Goal: Task Accomplishment & Management: Complete application form

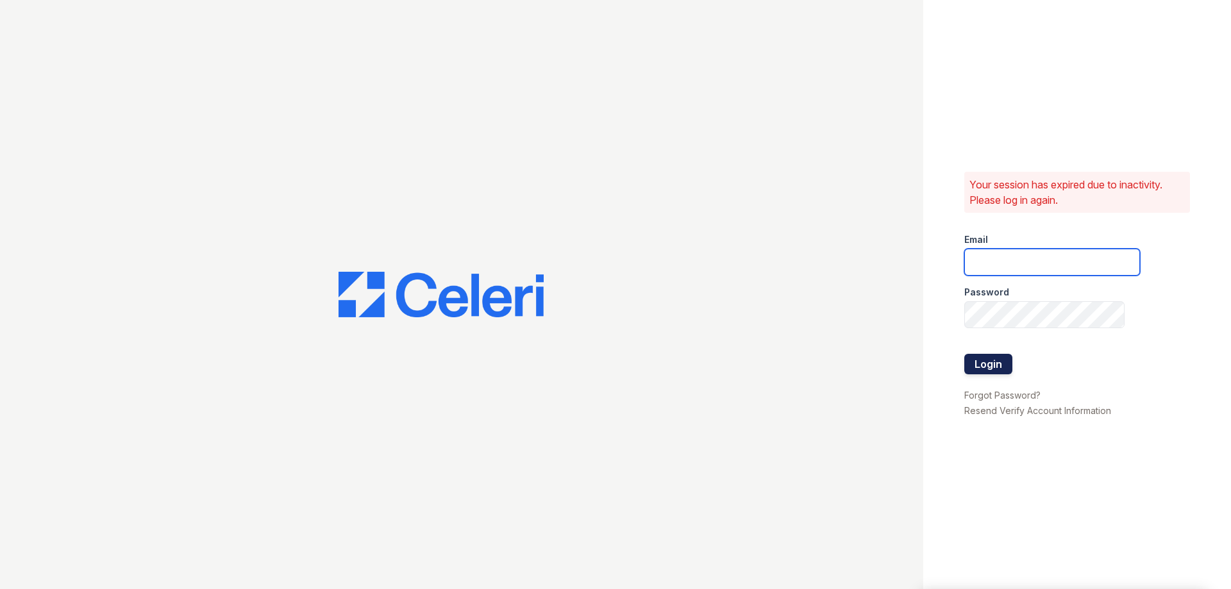
type input "[EMAIL_ADDRESS][DOMAIN_NAME]"
click at [983, 362] on button "Login" at bounding box center [989, 364] width 48 height 21
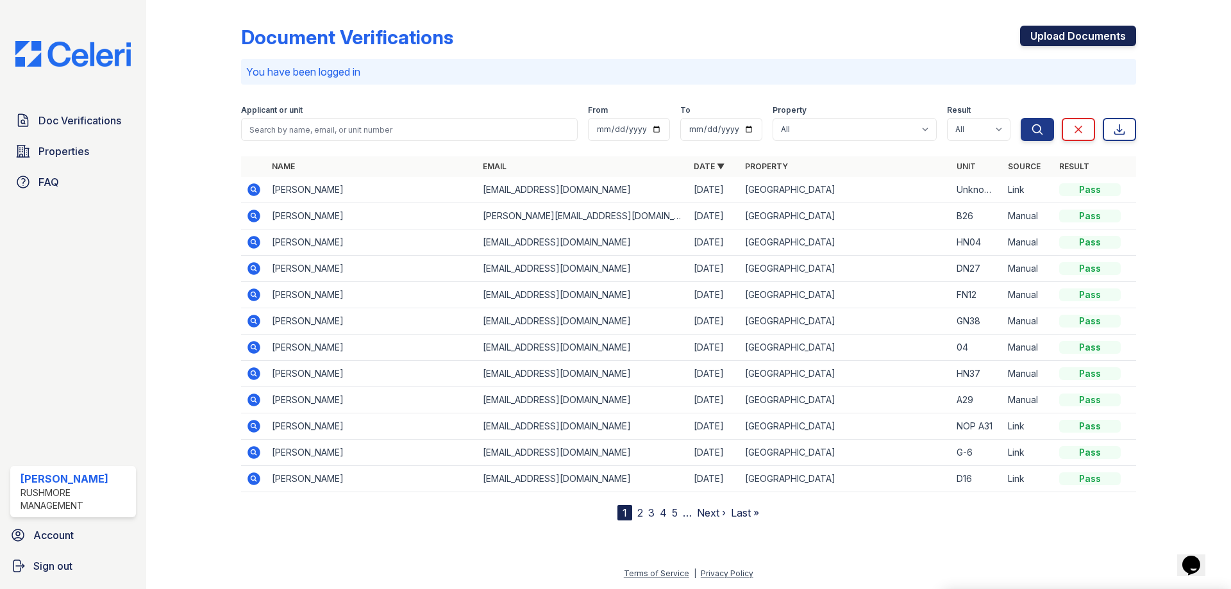
click at [1041, 35] on link "Upload Documents" at bounding box center [1078, 36] width 116 height 21
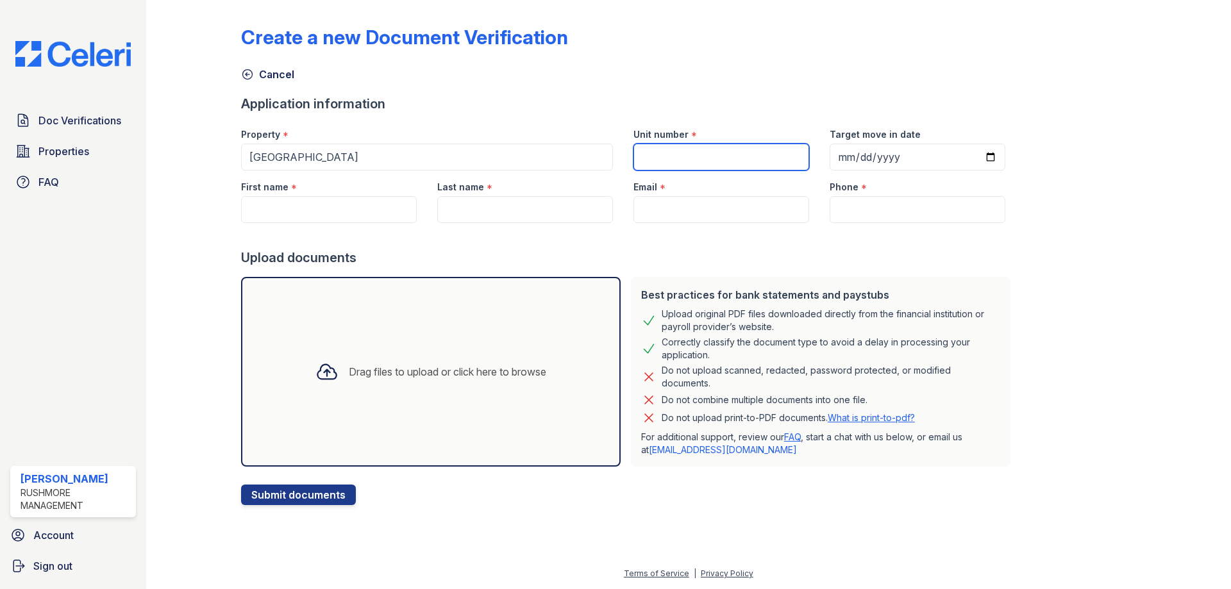
click at [692, 159] on input "Unit number" at bounding box center [722, 157] width 176 height 27
type input "A29"
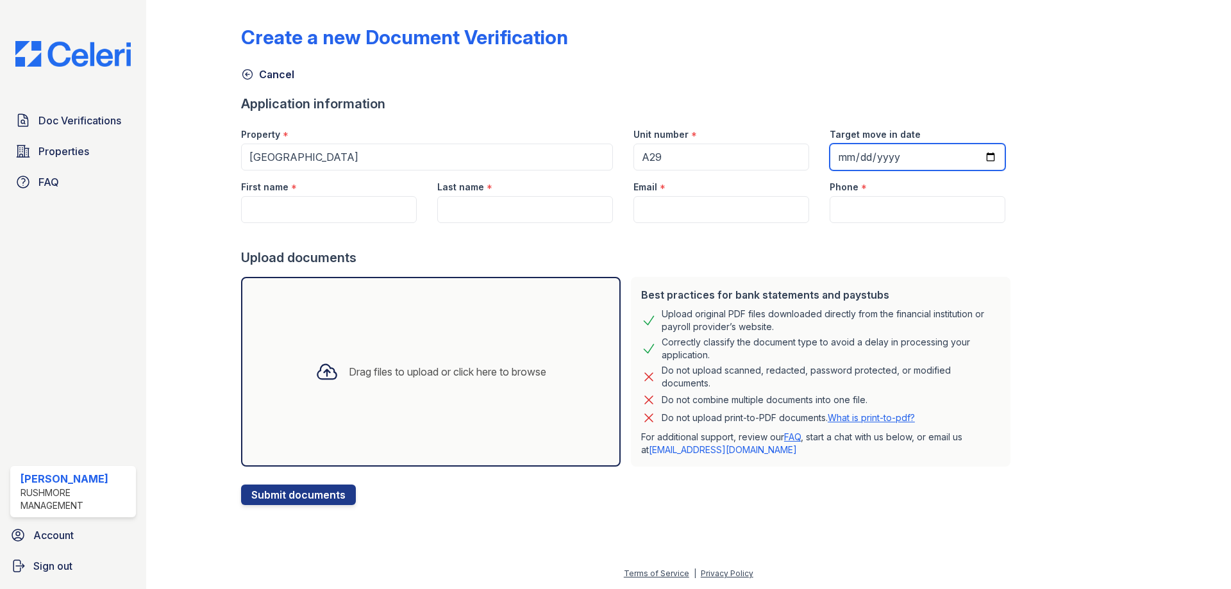
click at [830, 162] on input "Target move in date" at bounding box center [918, 157] width 176 height 27
type input "2025-09-29"
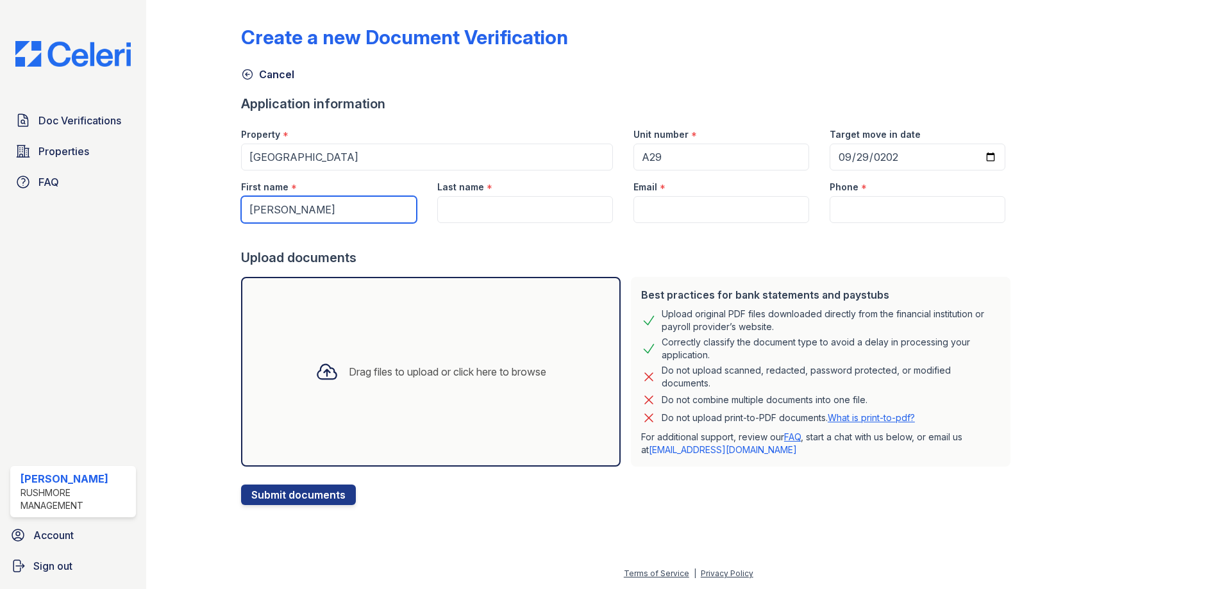
type input "Josephine"
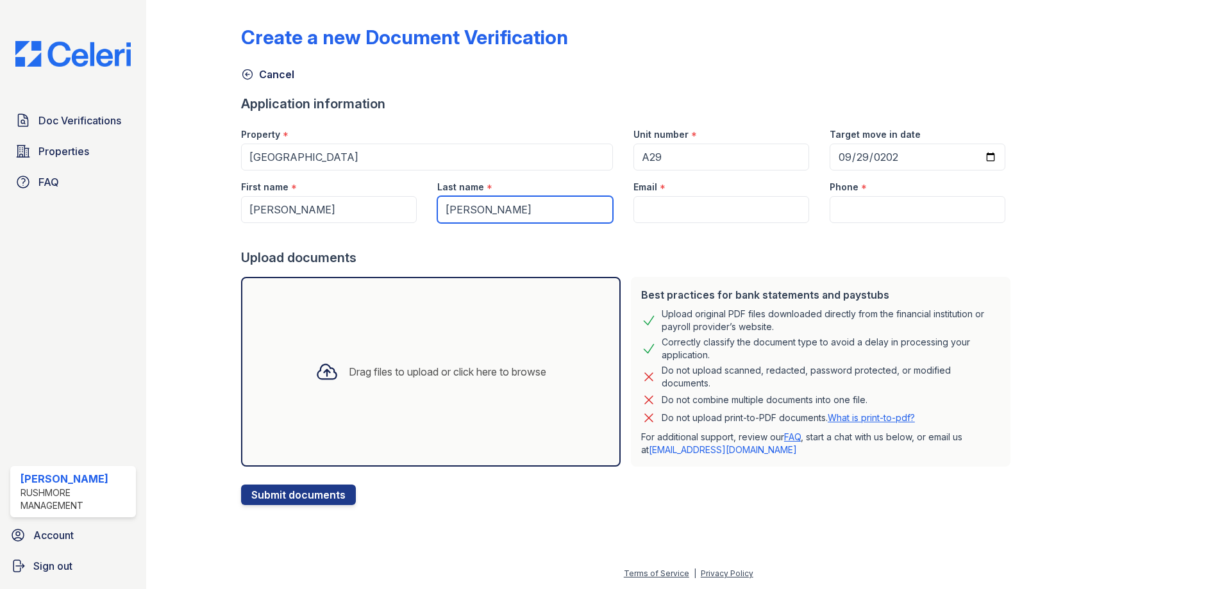
type input "Davies"
click at [686, 206] on input "Email" at bounding box center [722, 209] width 176 height 27
paste input "daviesjosephine20@yahoo.com"
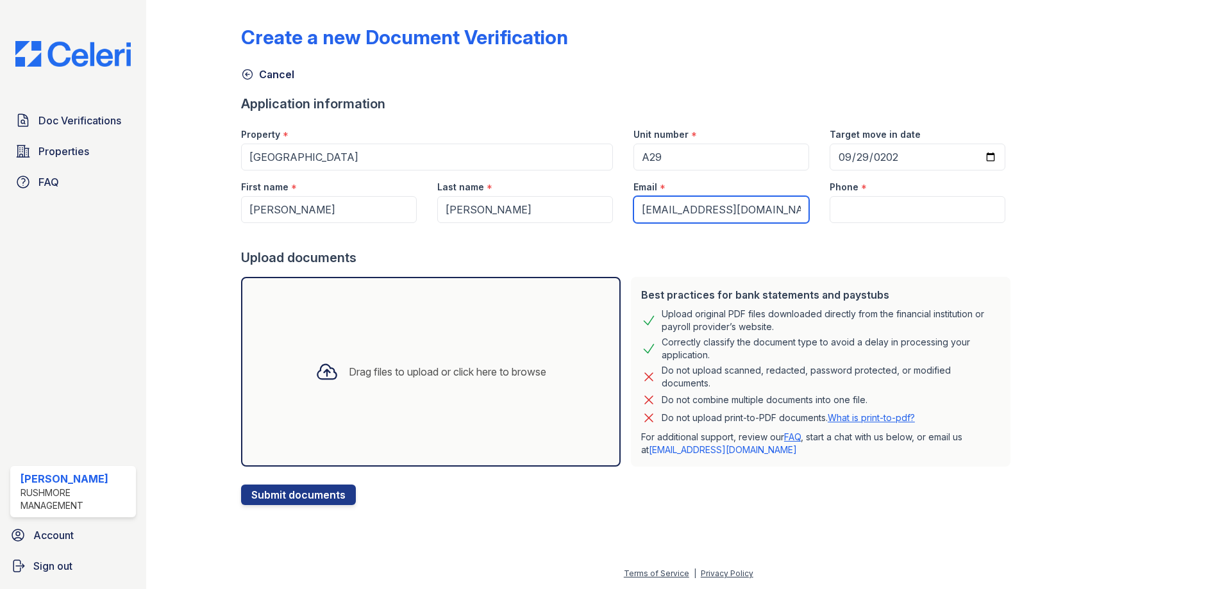
type input "daviesjosephine20@yahoo.com"
click at [838, 205] on input "Phone" at bounding box center [918, 209] width 176 height 27
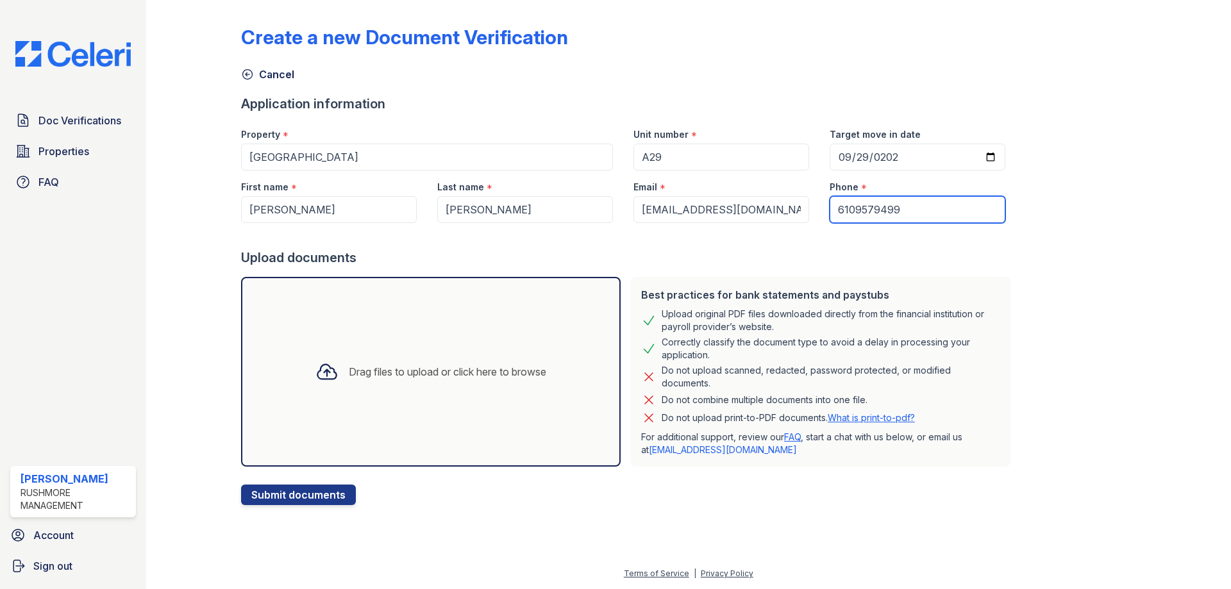
type input "6109579499"
click at [324, 339] on div "Drag files to upload or click here to browse" at bounding box center [431, 372] width 380 height 190
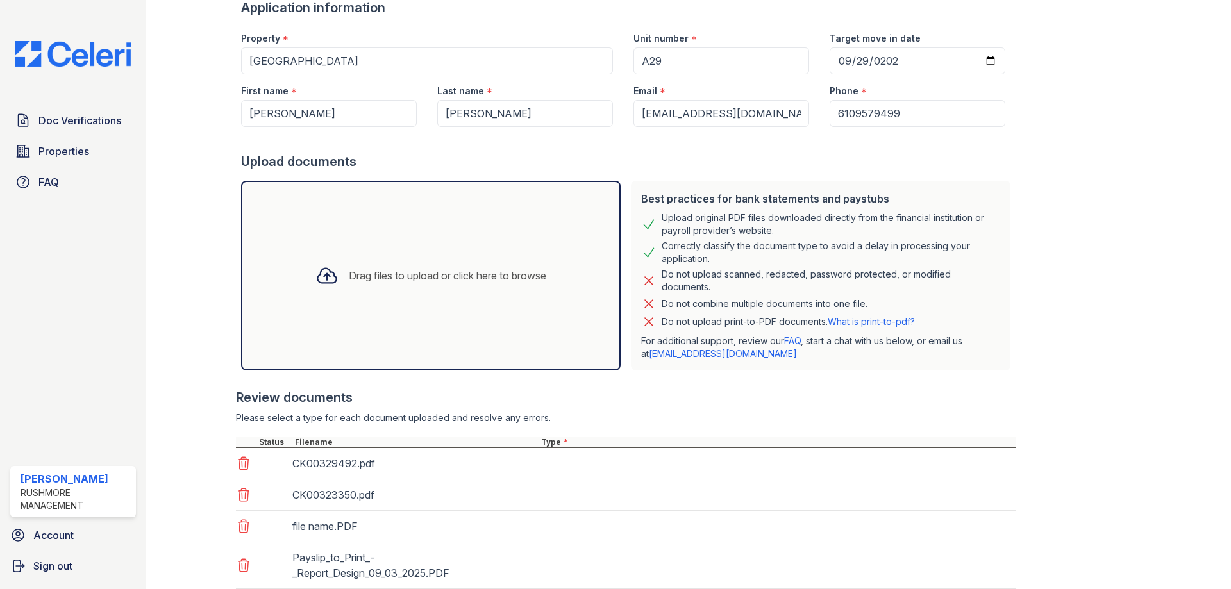
scroll to position [233, 0]
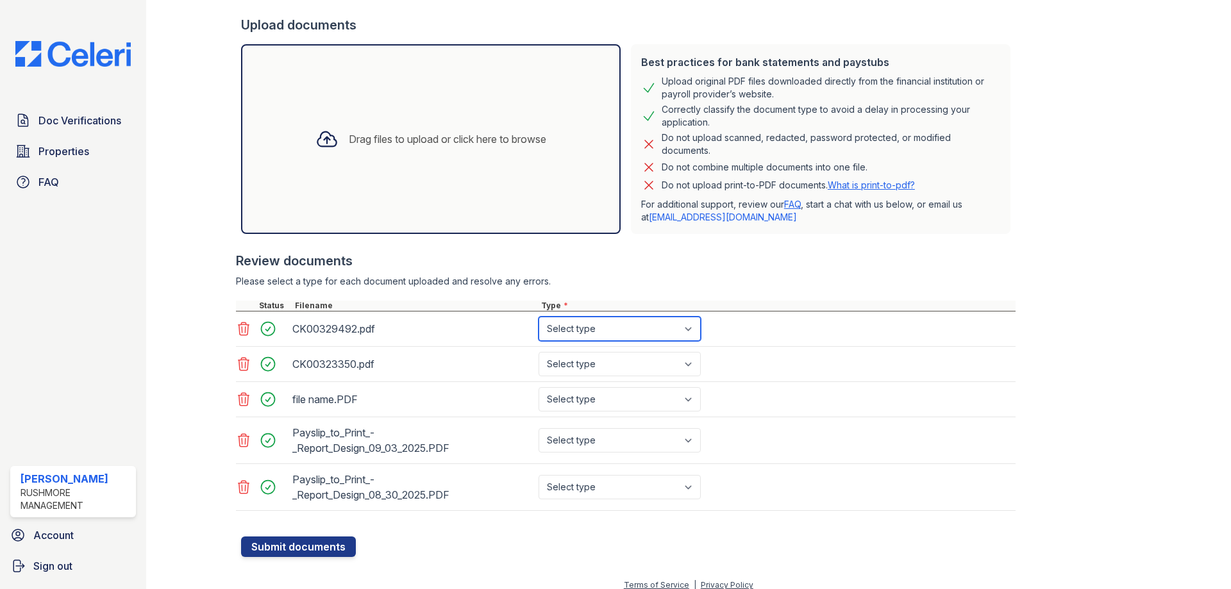
click at [587, 327] on select "Select type Paystub Bank Statement Offer Letter Tax Documents Benefit Award Let…" at bounding box center [620, 329] width 162 height 24
select select "paystub"
click at [539, 317] on select "Select type Paystub Bank Statement Offer Letter Tax Documents Benefit Award Let…" at bounding box center [620, 329] width 162 height 24
click at [589, 366] on select "Select type Paystub Bank Statement Offer Letter Tax Documents Benefit Award Let…" at bounding box center [620, 364] width 162 height 24
select select "paystub"
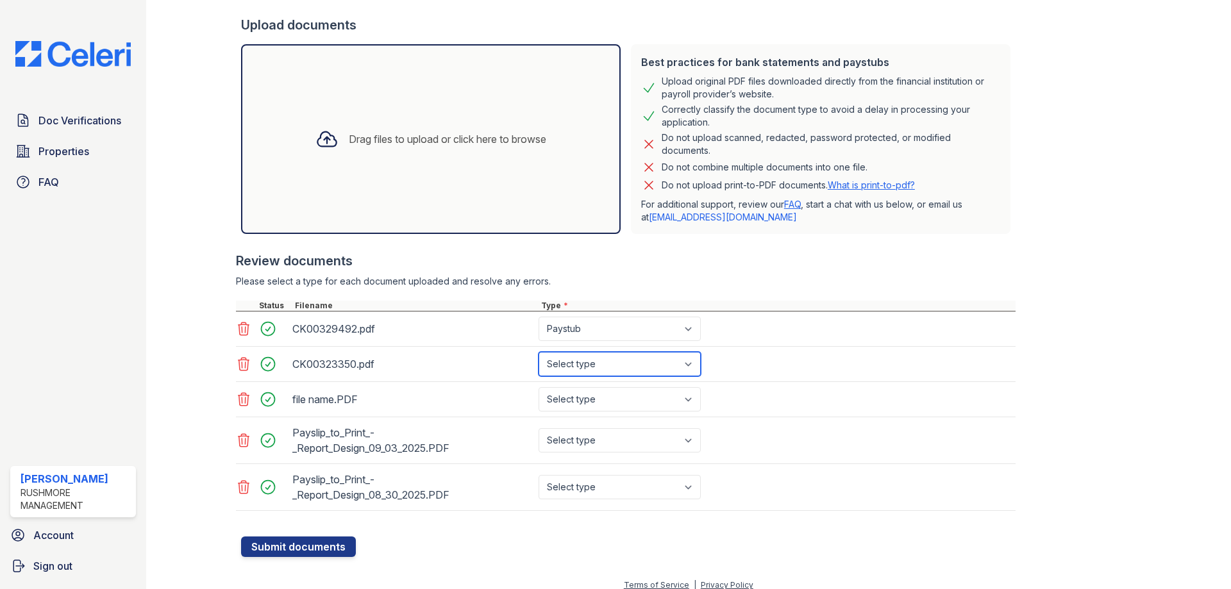
click at [539, 352] on select "Select type Paystub Bank Statement Offer Letter Tax Documents Benefit Award Let…" at bounding box center [620, 364] width 162 height 24
click at [589, 391] on select "Select type Paystub Bank Statement Offer Letter Tax Documents Benefit Award Let…" at bounding box center [620, 399] width 162 height 24
select select "bank_statement"
click at [539, 387] on select "Select type Paystub Bank Statement Offer Letter Tax Documents Benefit Award Let…" at bounding box center [620, 399] width 162 height 24
click at [597, 441] on select "Select type Paystub Bank Statement Offer Letter Tax Documents Benefit Award Let…" at bounding box center [620, 440] width 162 height 24
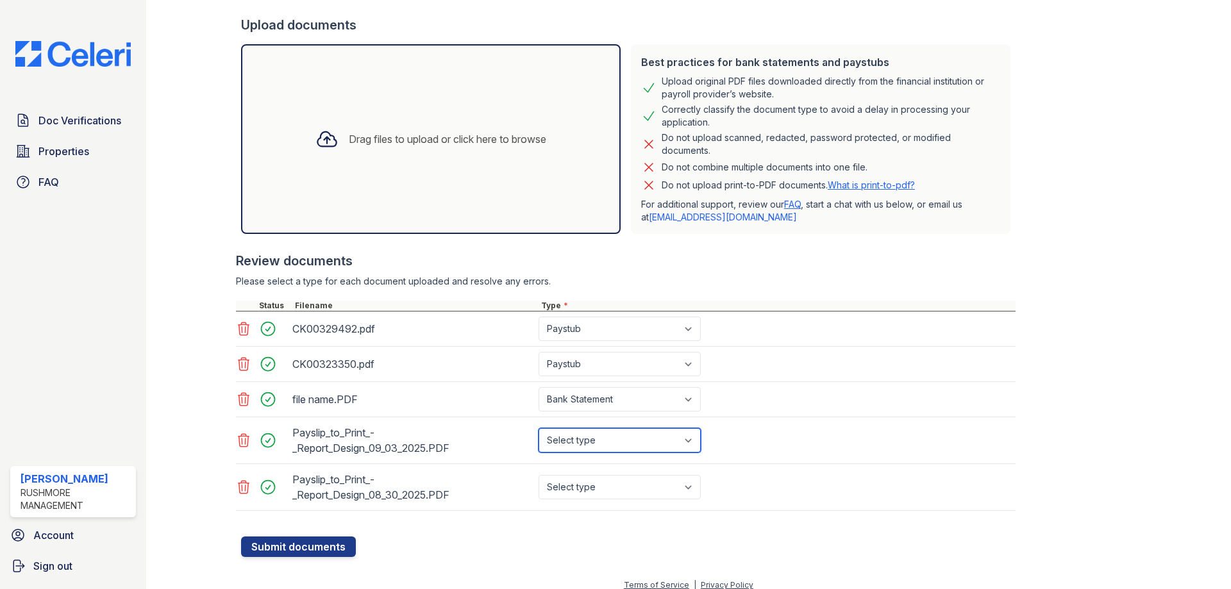
select select "paystub"
click at [539, 428] on select "Select type Paystub Bank Statement Offer Letter Tax Documents Benefit Award Let…" at bounding box center [620, 440] width 162 height 24
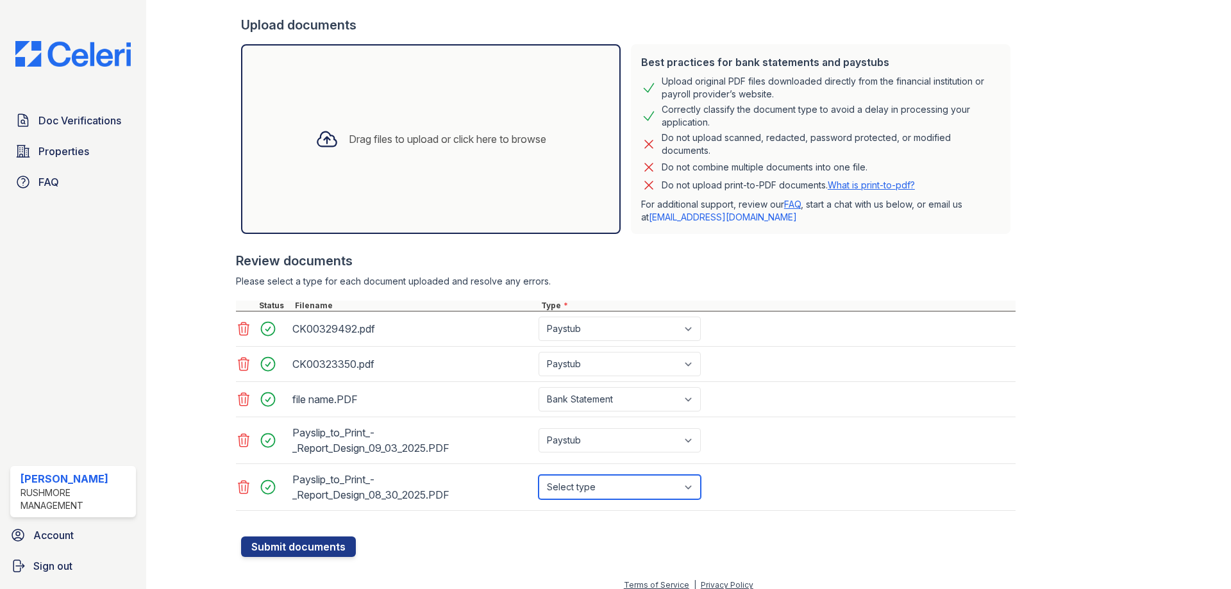
drag, startPoint x: 600, startPoint y: 477, endPoint x: 596, endPoint y: 487, distance: 11.2
click at [600, 477] on select "Select type Paystub Bank Statement Offer Letter Tax Documents Benefit Award Let…" at bounding box center [620, 487] width 162 height 24
select select "paystub"
click at [539, 475] on select "Select type Paystub Bank Statement Offer Letter Tax Documents Benefit Award Let…" at bounding box center [620, 487] width 162 height 24
click at [320, 546] on button "Submit documents" at bounding box center [298, 547] width 115 height 21
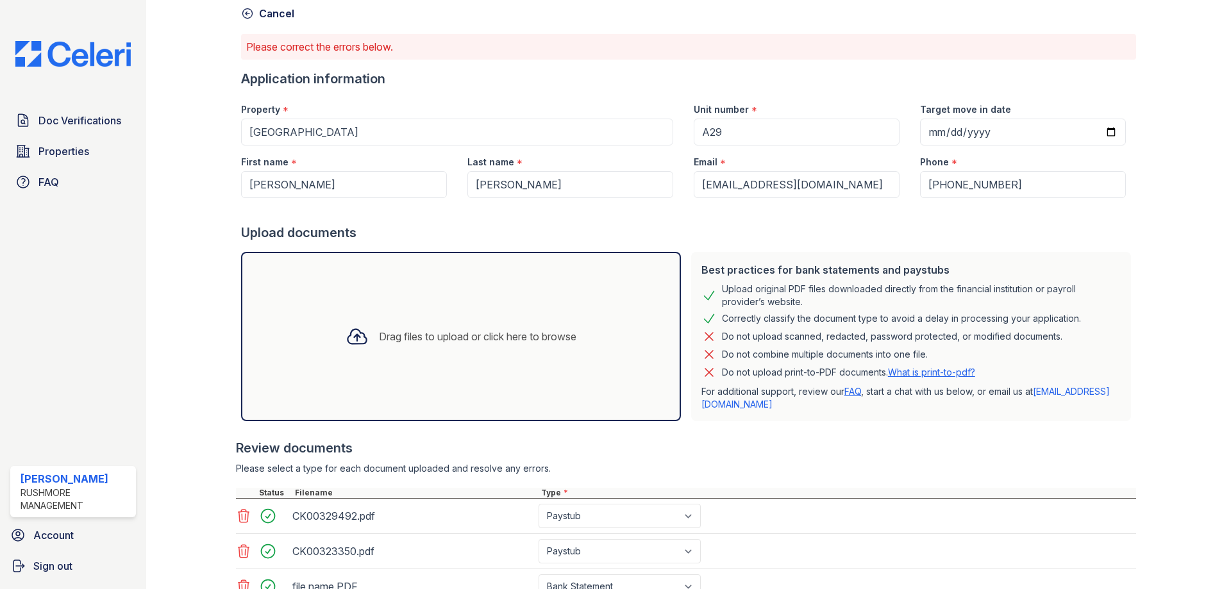
scroll to position [260, 0]
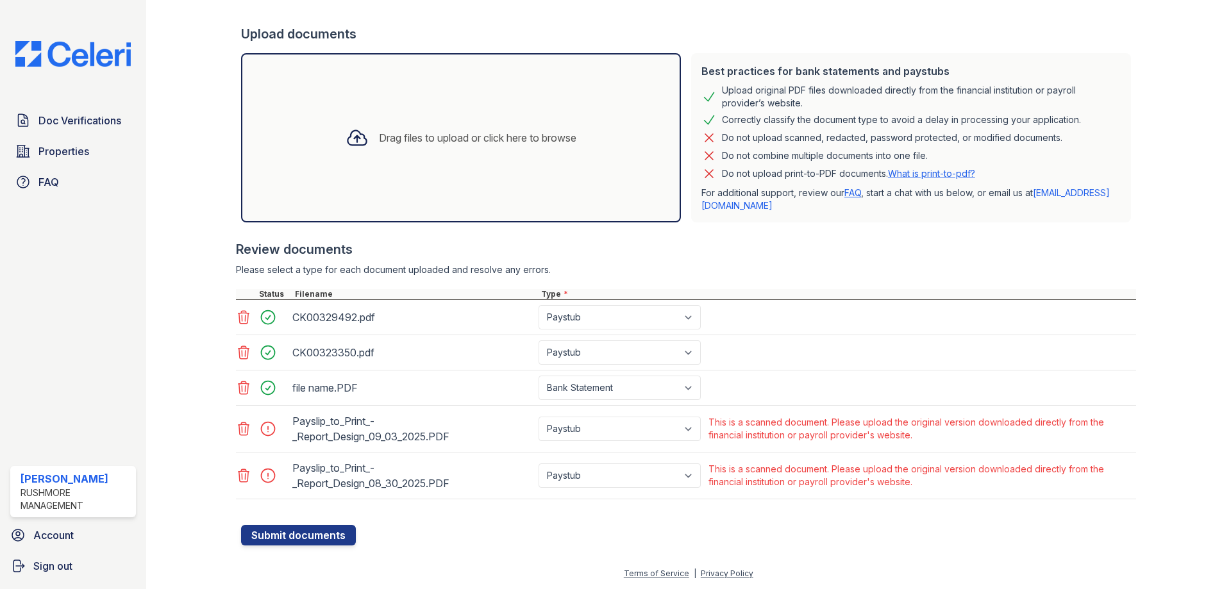
click at [239, 430] on icon at bounding box center [244, 429] width 11 height 13
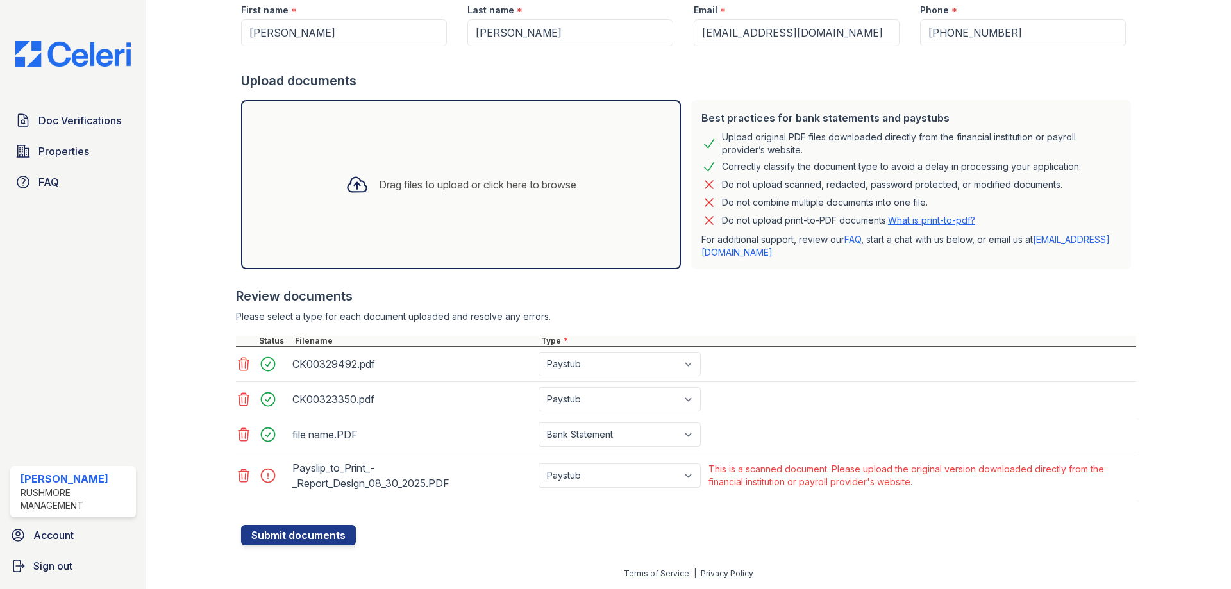
click at [242, 475] on icon at bounding box center [243, 475] width 15 height 15
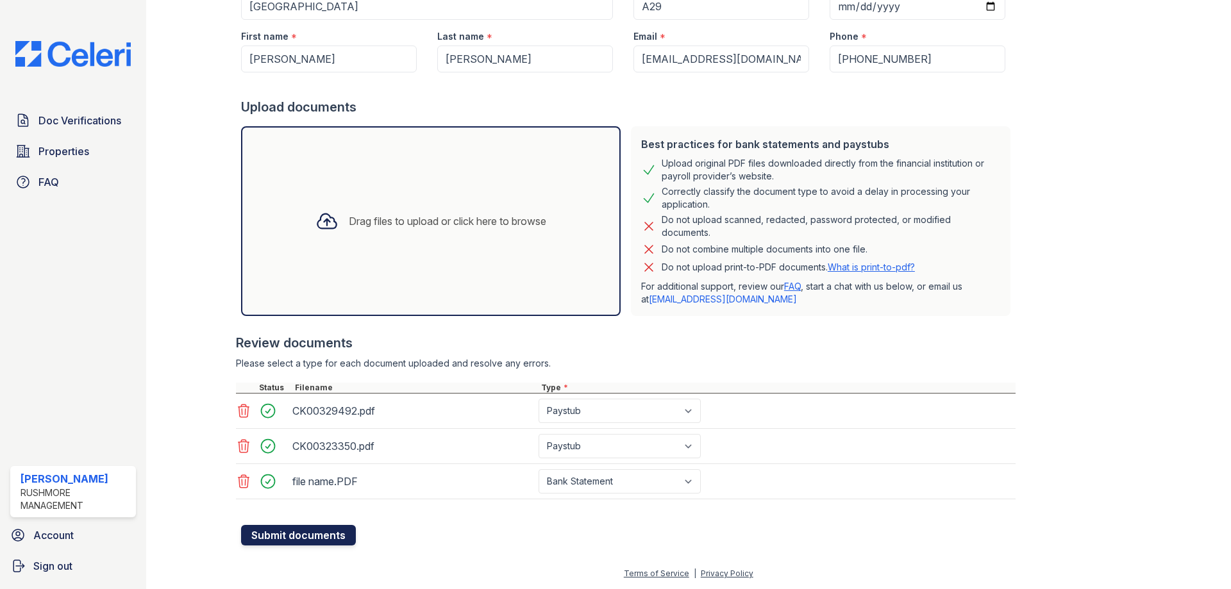
click at [319, 529] on button "Submit documents" at bounding box center [298, 535] width 115 height 21
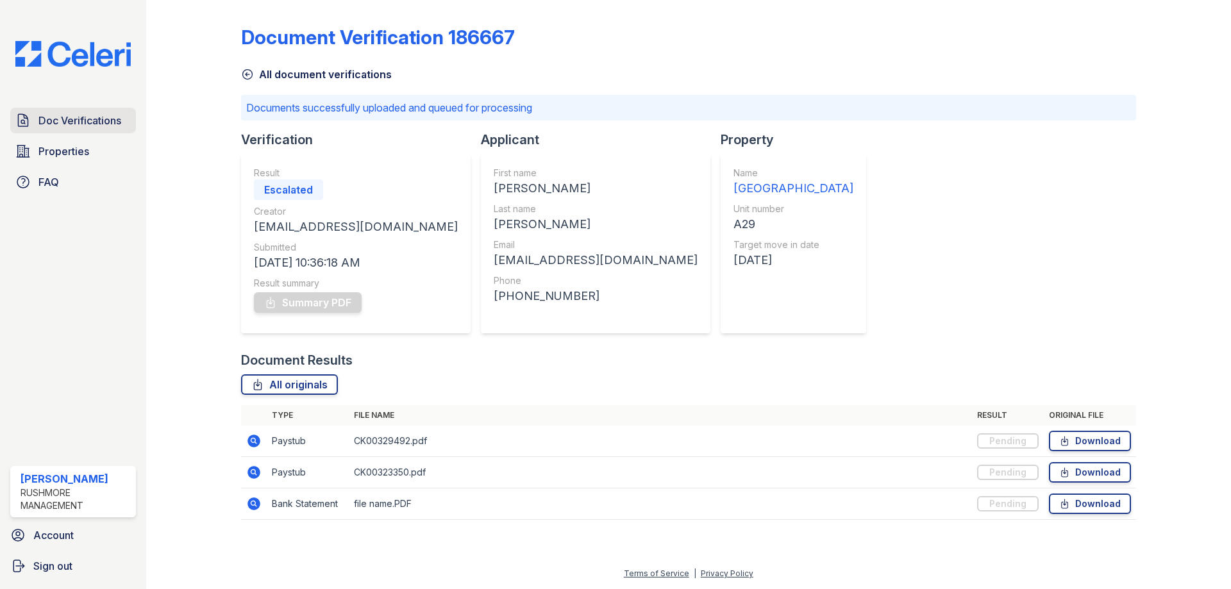
click at [64, 128] on span "Doc Verifications" at bounding box center [79, 120] width 83 height 15
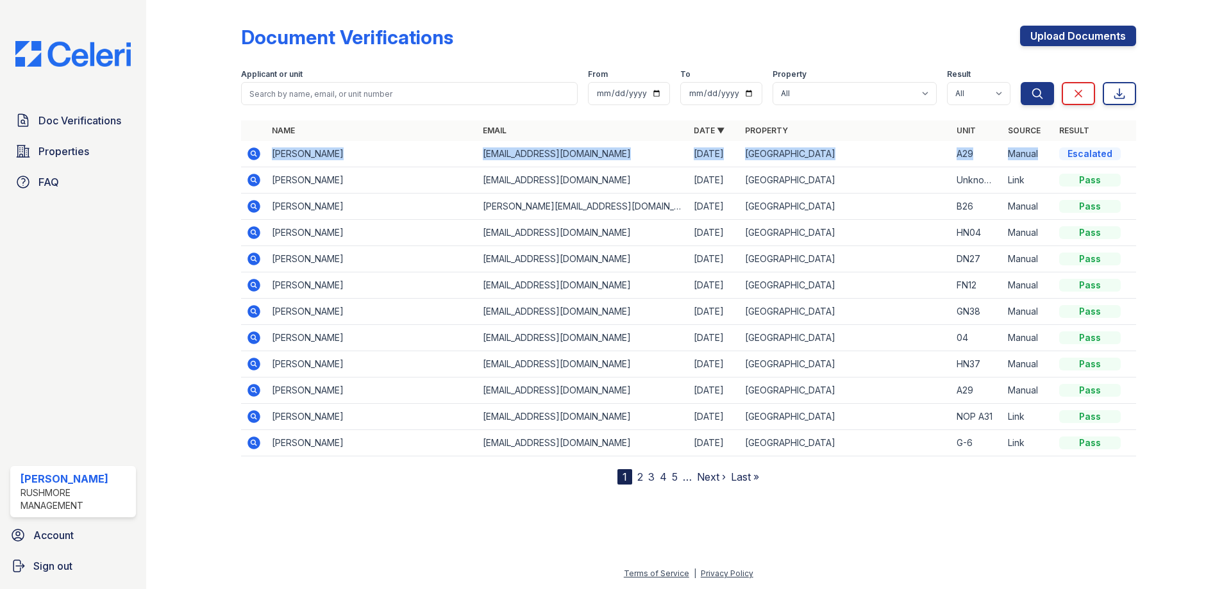
drag, startPoint x: 1065, startPoint y: 154, endPoint x: 1117, endPoint y: 140, distance: 53.7
click at [1117, 140] on table "Name Email Date ▼ Property Unit Source Result Josephine Davies daviesjosephine2…" at bounding box center [688, 289] width 895 height 336
click at [1114, 153] on div "Escalated" at bounding box center [1091, 154] width 62 height 13
click at [258, 152] on icon at bounding box center [254, 154] width 13 height 13
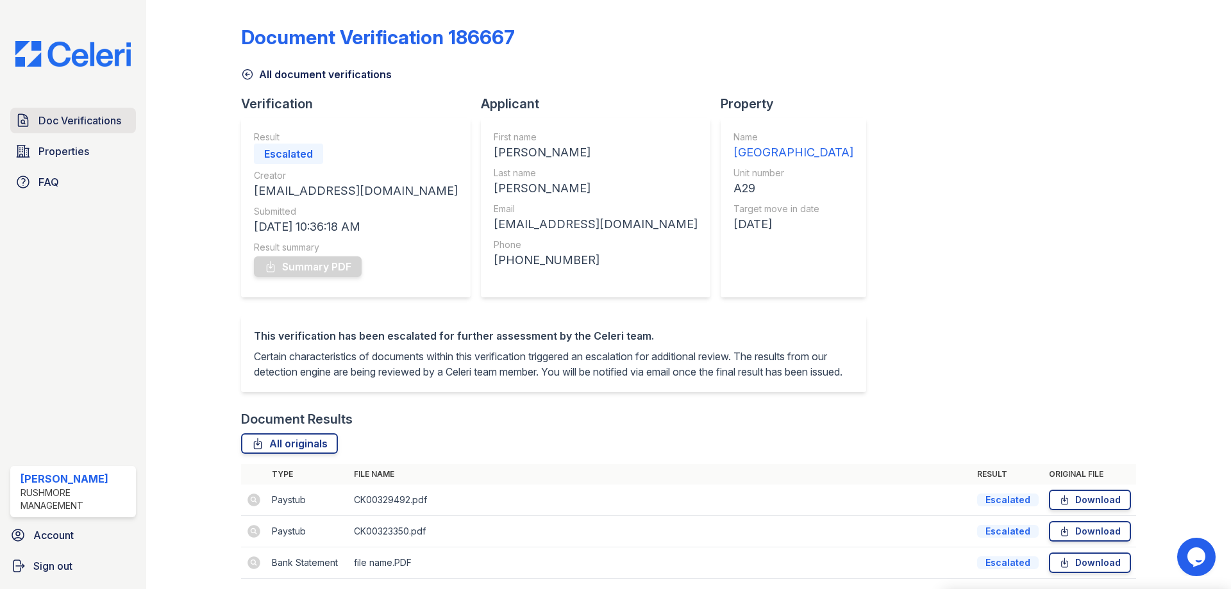
click at [76, 123] on span "Doc Verifications" at bounding box center [79, 120] width 83 height 15
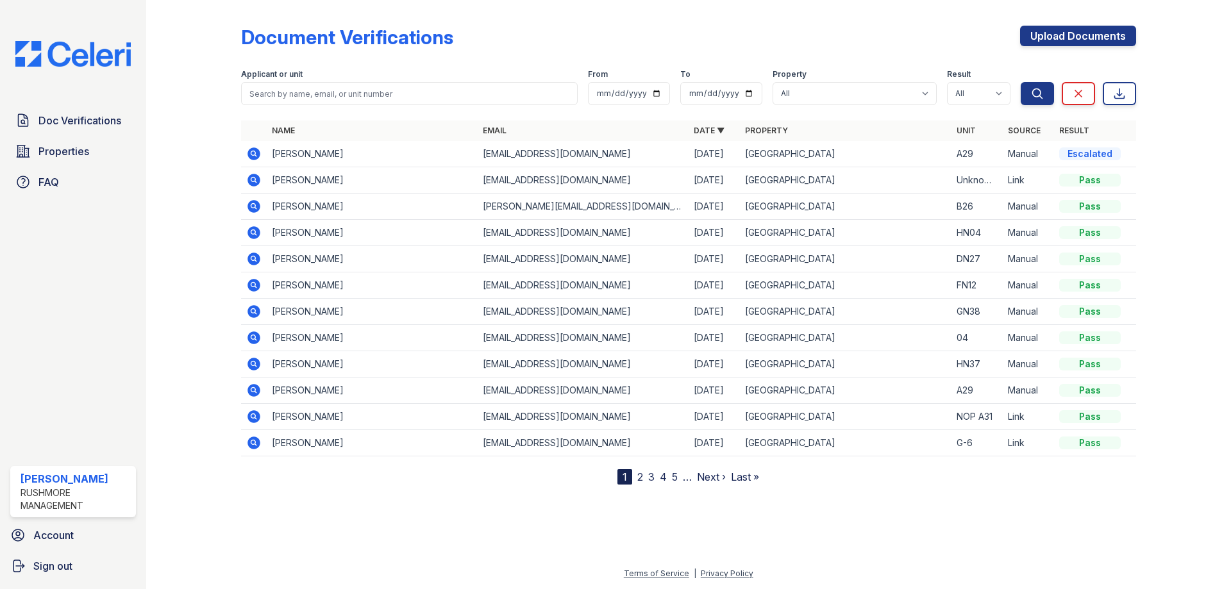
click at [250, 180] on icon at bounding box center [254, 180] width 13 height 13
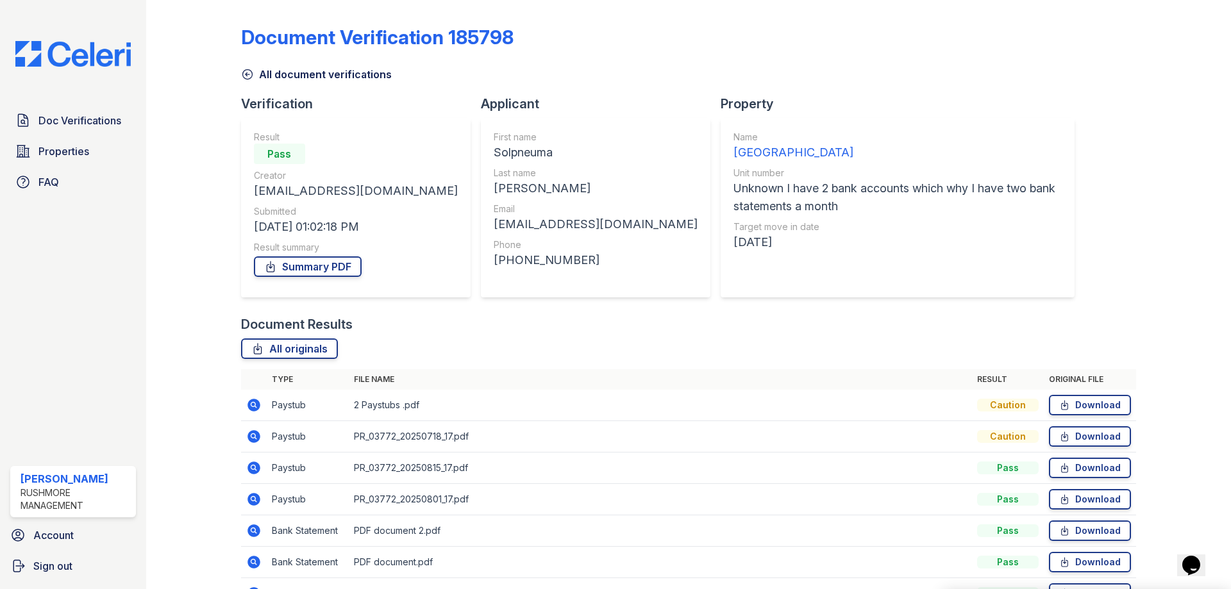
scroll to position [108, 0]
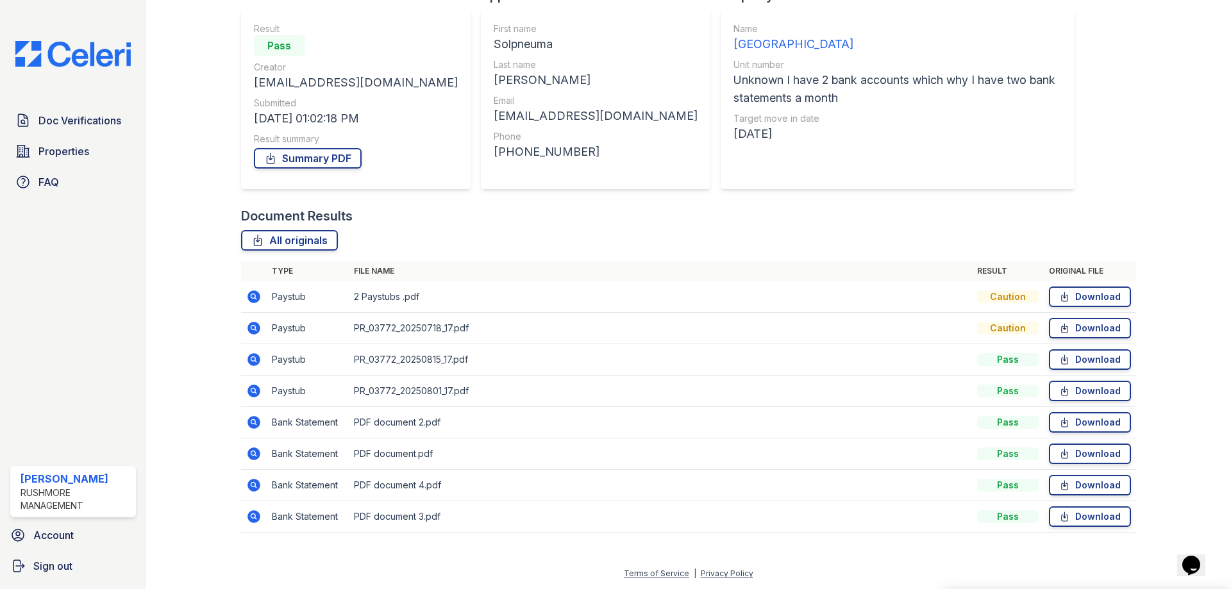
click at [254, 361] on icon at bounding box center [253, 359] width 15 height 15
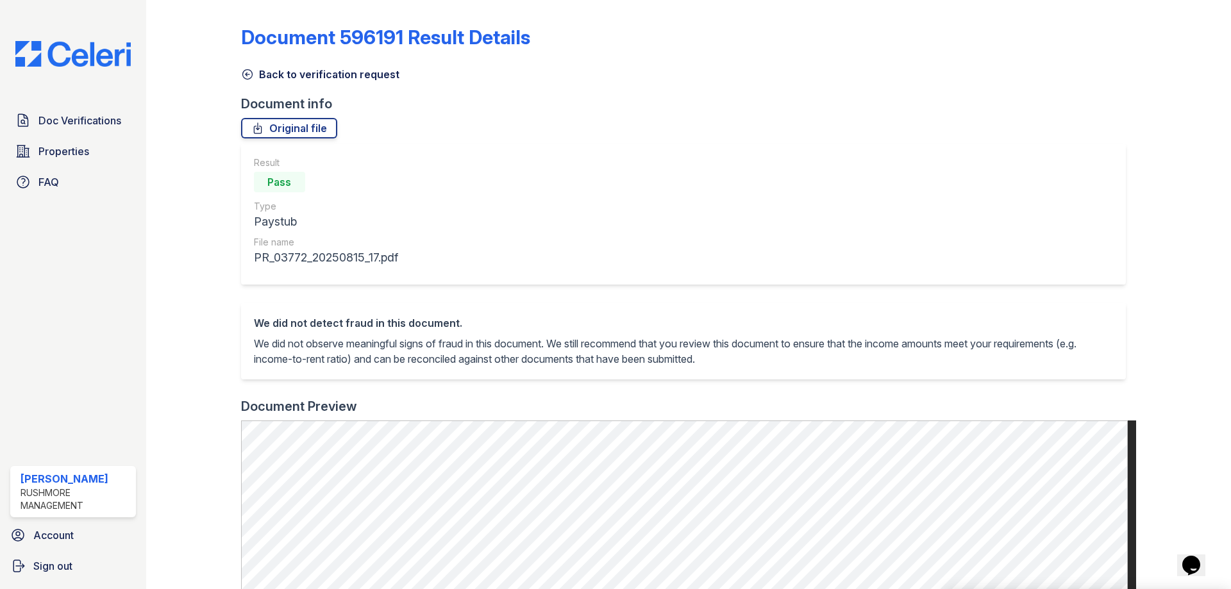
click at [250, 72] on icon at bounding box center [247, 74] width 13 height 13
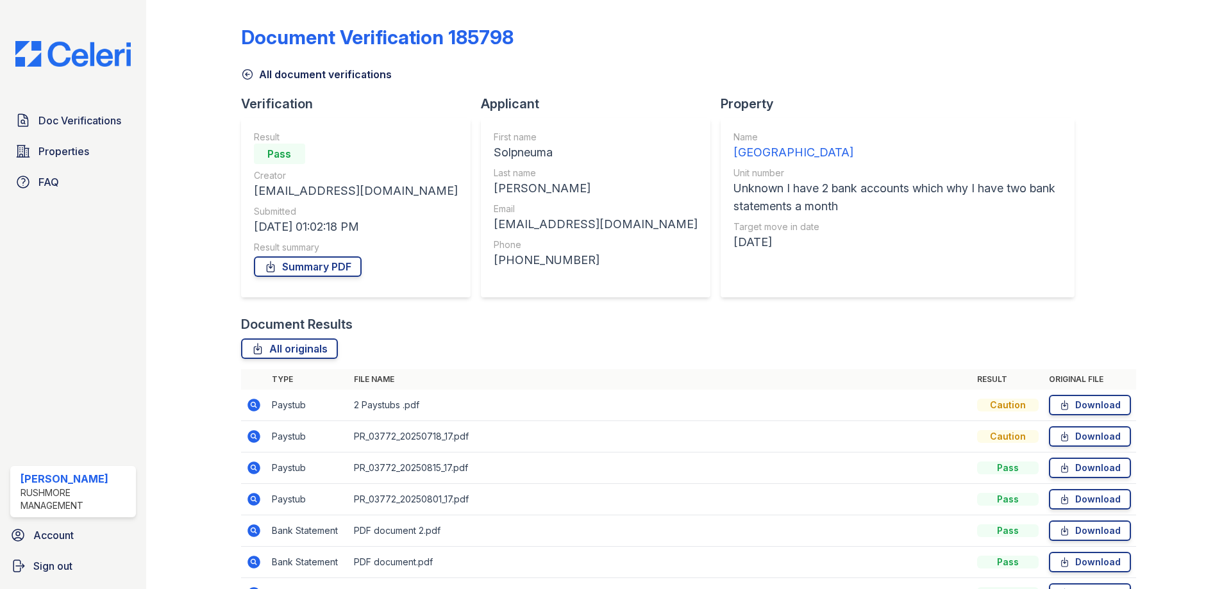
click at [253, 407] on icon at bounding box center [253, 405] width 15 height 15
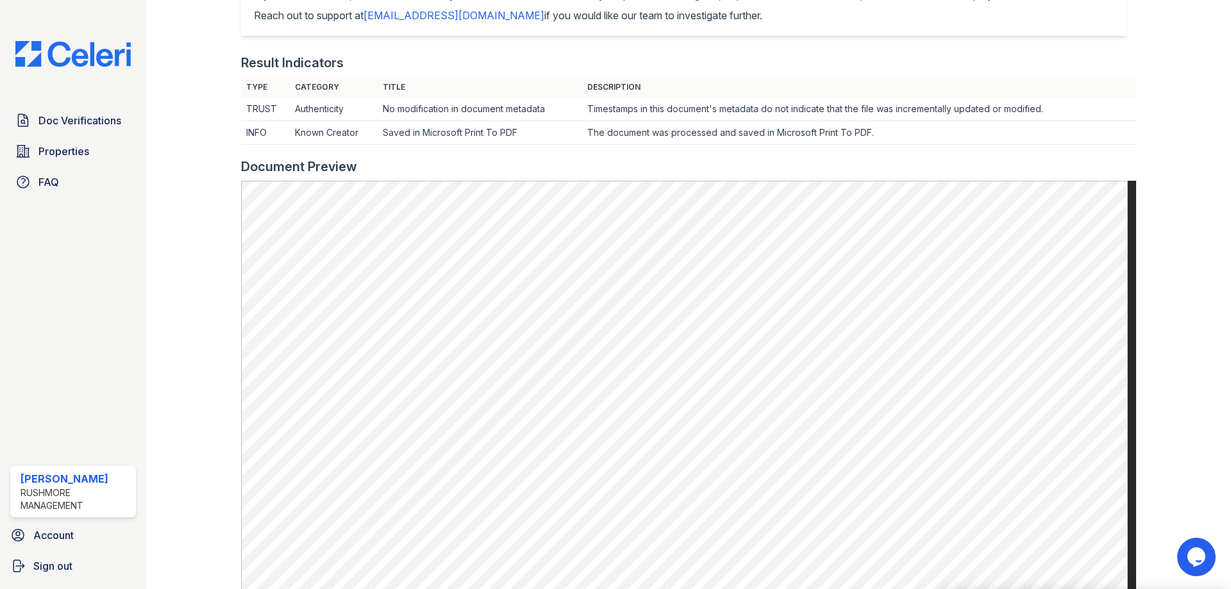
scroll to position [128, 0]
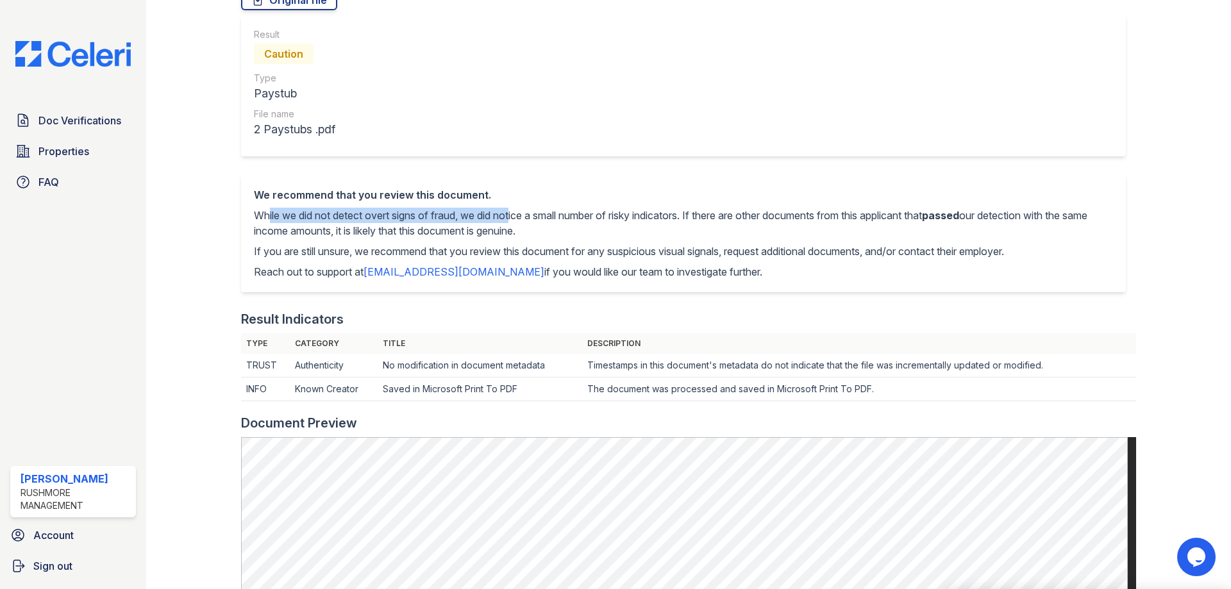
drag, startPoint x: 262, startPoint y: 214, endPoint x: 514, endPoint y: 208, distance: 252.1
click at [514, 208] on p "While we did not detect overt signs of fraud, we did notice a small number of r…" at bounding box center [683, 223] width 859 height 31
click at [668, 232] on p "While we did not detect overt signs of fraud, we did notice a small number of r…" at bounding box center [683, 223] width 859 height 31
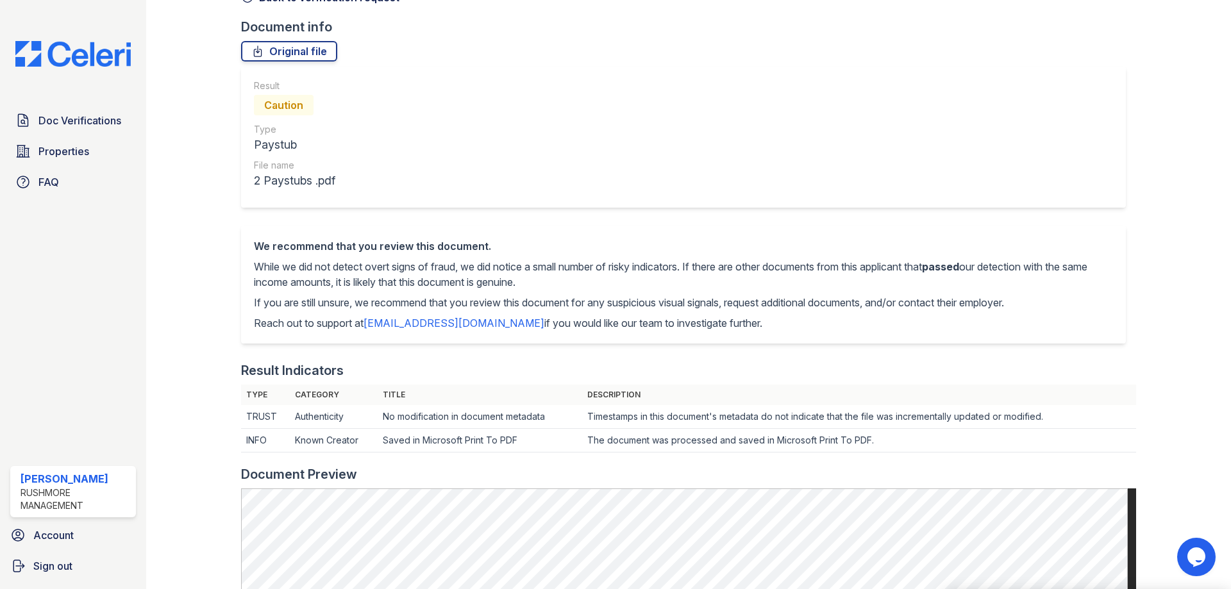
scroll to position [0, 0]
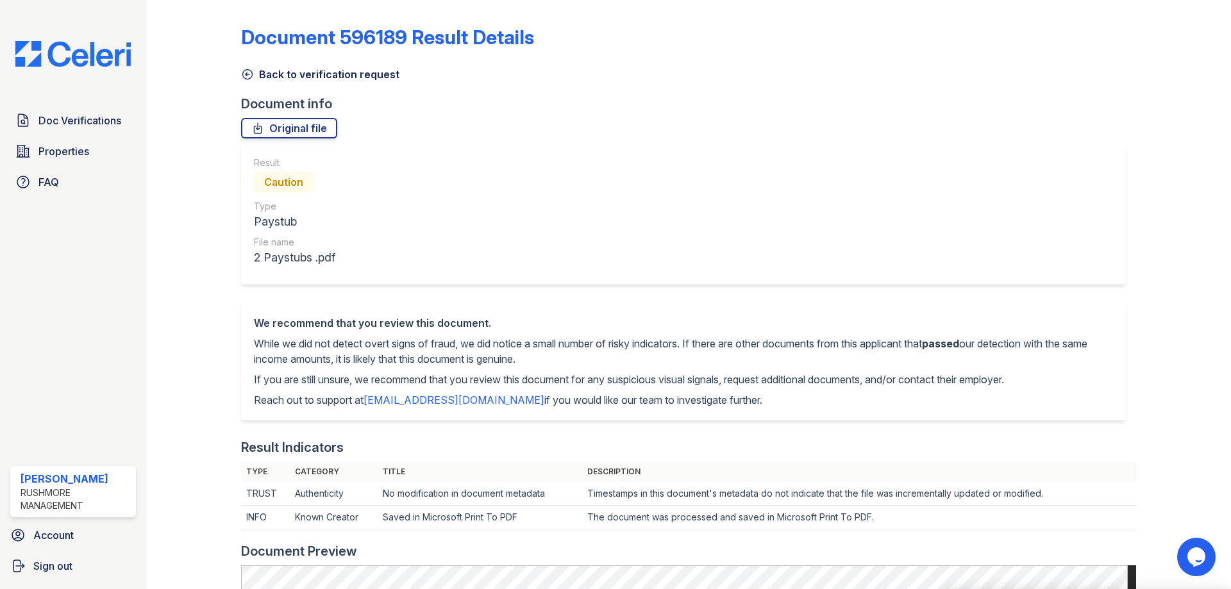
click at [245, 73] on icon at bounding box center [247, 74] width 13 height 13
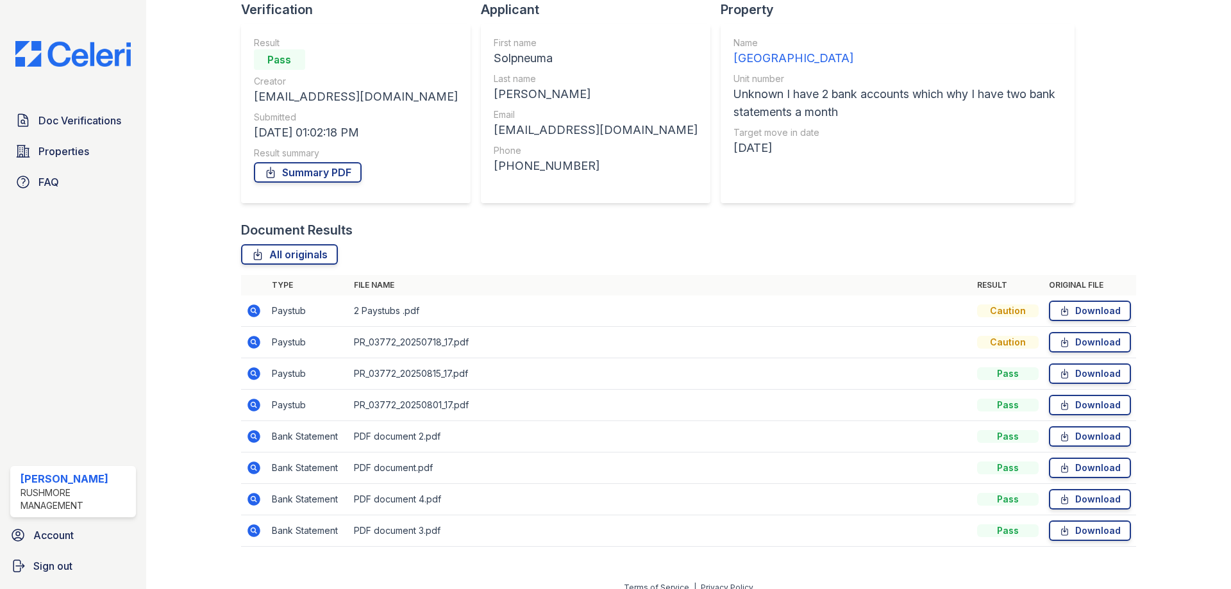
scroll to position [108, 0]
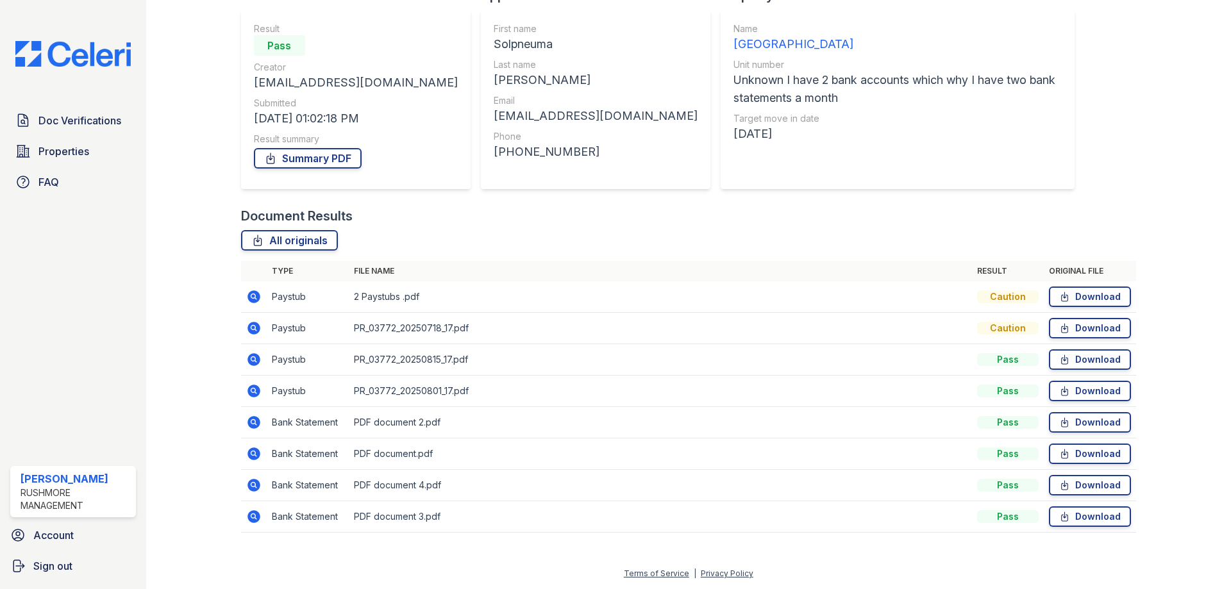
click at [255, 360] on icon at bounding box center [254, 359] width 13 height 13
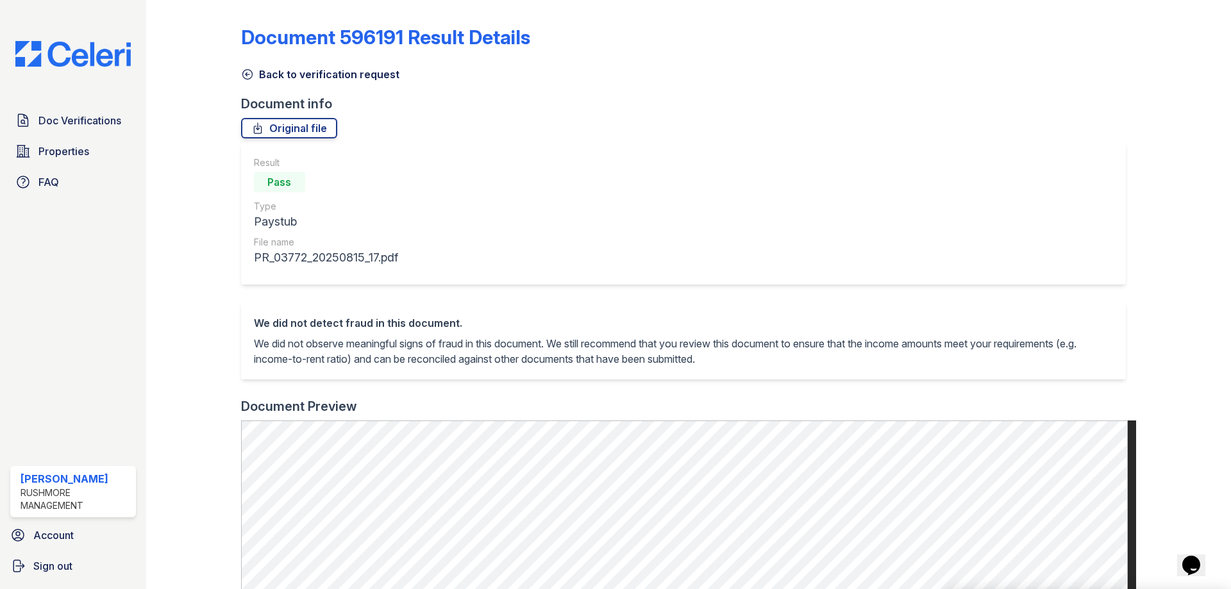
click at [251, 74] on icon at bounding box center [247, 74] width 13 height 13
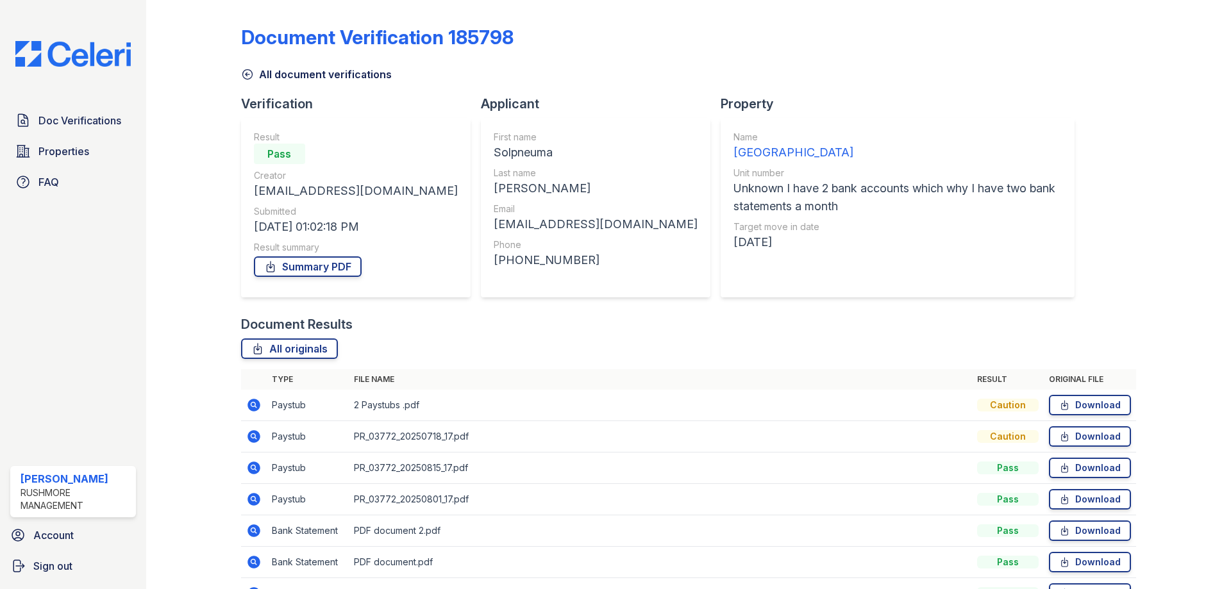
click at [246, 73] on icon at bounding box center [247, 75] width 10 height 10
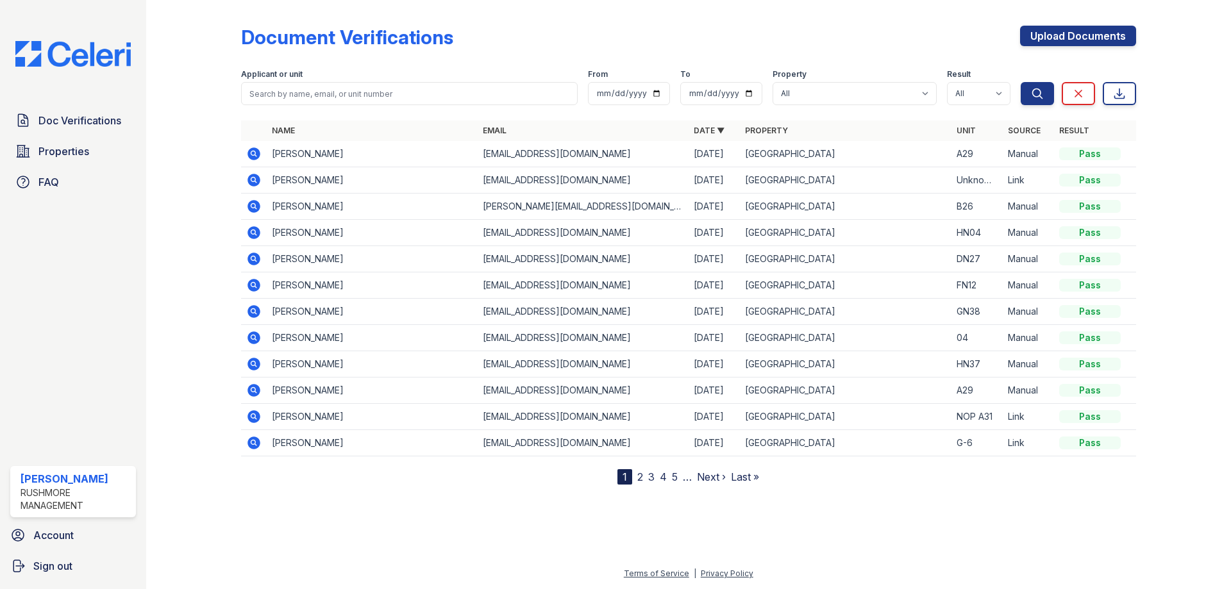
click at [255, 179] on icon at bounding box center [253, 180] width 15 height 15
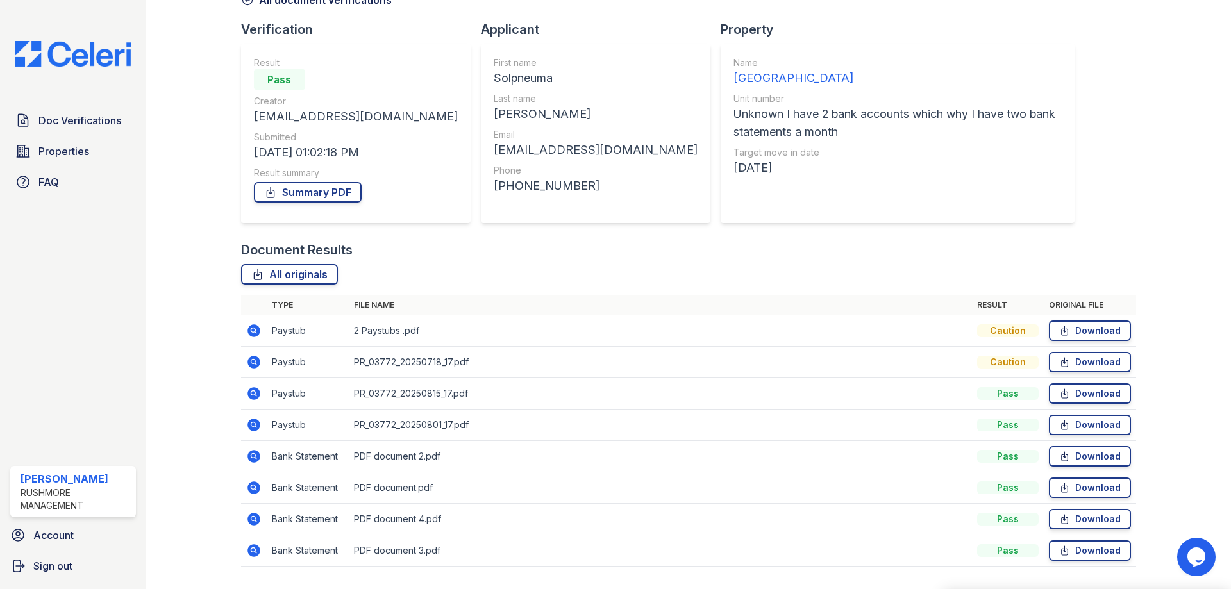
scroll to position [108, 0]
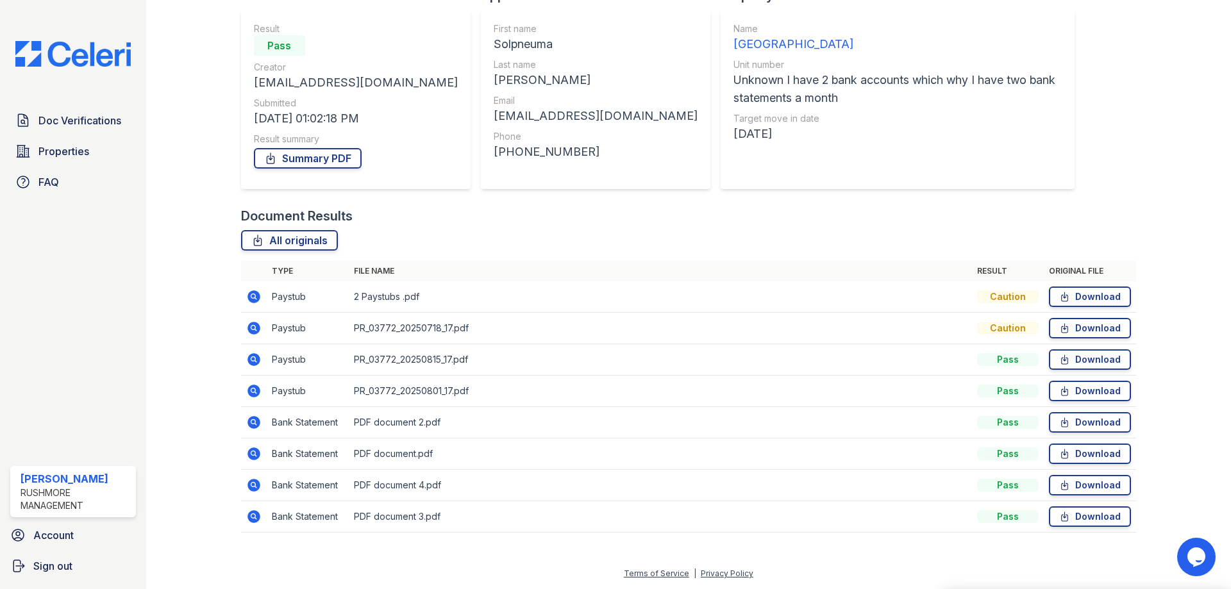
click at [254, 294] on icon at bounding box center [253, 296] width 15 height 15
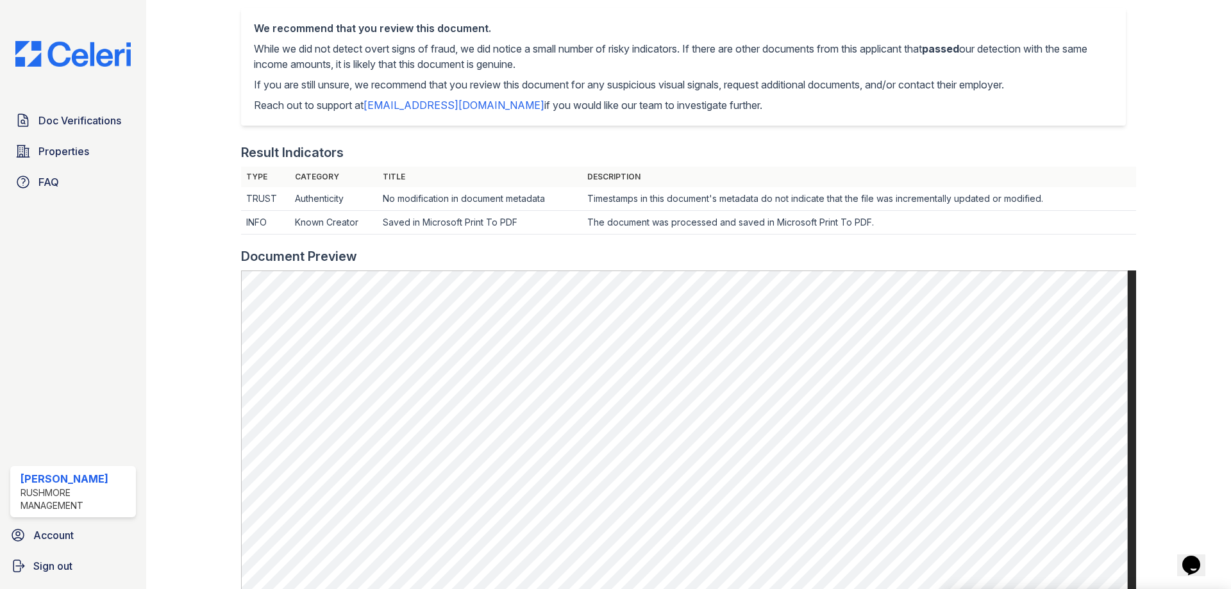
scroll to position [321, 0]
